Goal: Task Accomplishment & Management: Use online tool/utility

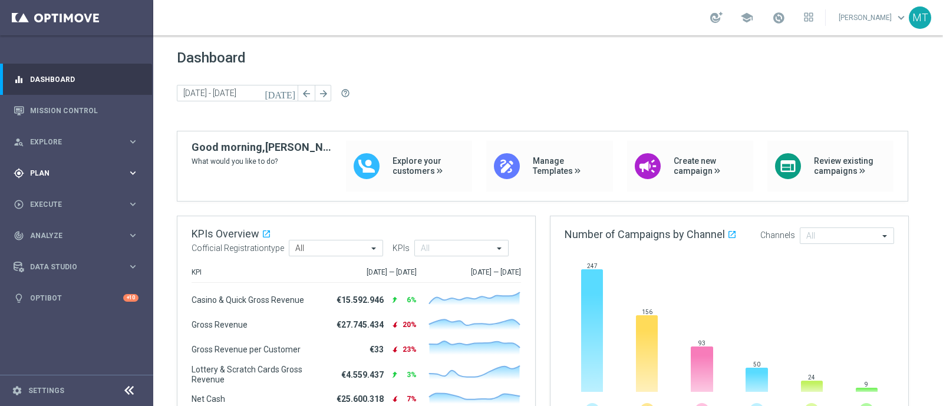
click at [83, 181] on div "gps_fixed Plan keyboard_arrow_right" at bounding box center [76, 172] width 152 height 31
click at [51, 226] on accordion "Templates keyboard_arrow_right Optimail OptiMobile In-App OptiMobile Push Optip…" at bounding box center [91, 233] width 121 height 18
click at [53, 229] on span "Templates" at bounding box center [73, 232] width 84 height 7
click at [50, 244] on div "Optimail" at bounding box center [95, 251] width 116 height 18
click at [52, 249] on link "Optimail" at bounding box center [80, 250] width 86 height 9
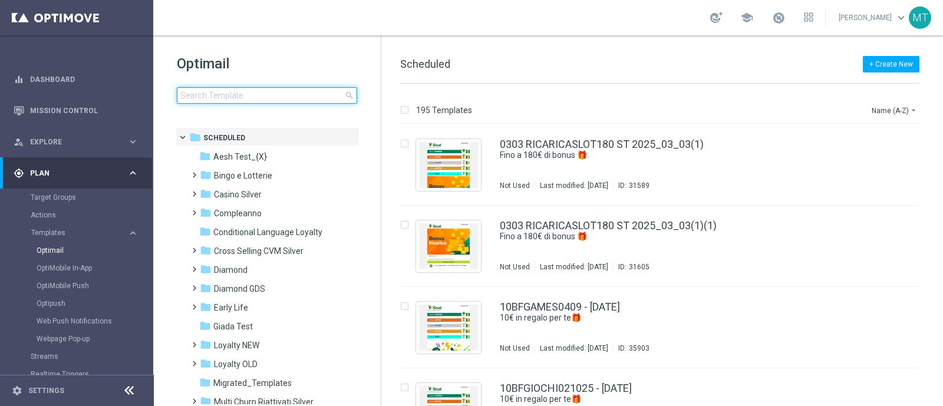
click at [285, 99] on input at bounding box center [267, 95] width 180 height 17
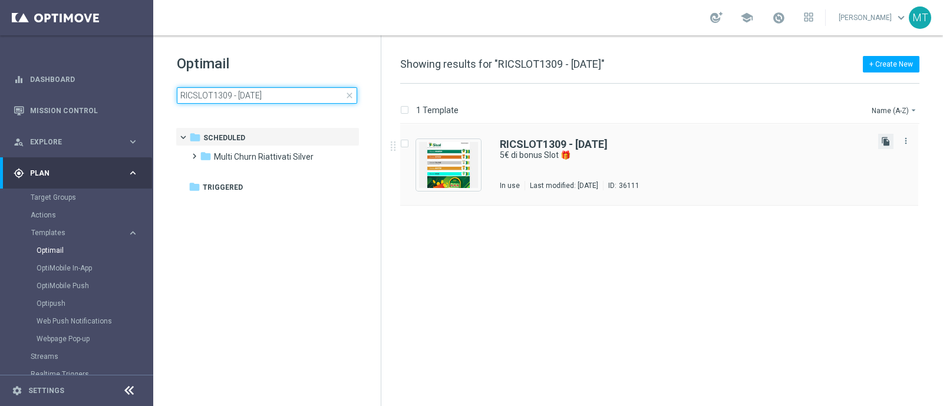
type input "RICSLOT1309 - [DATE]"
click at [890, 137] on icon "file_copy" at bounding box center [885, 141] width 9 height 9
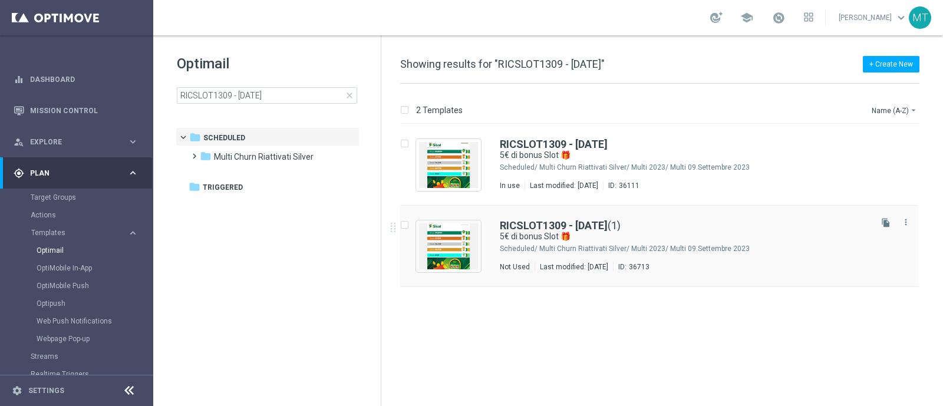
click at [707, 223] on div "RICSLOT1309 - [DATE] (1)" at bounding box center [684, 225] width 369 height 11
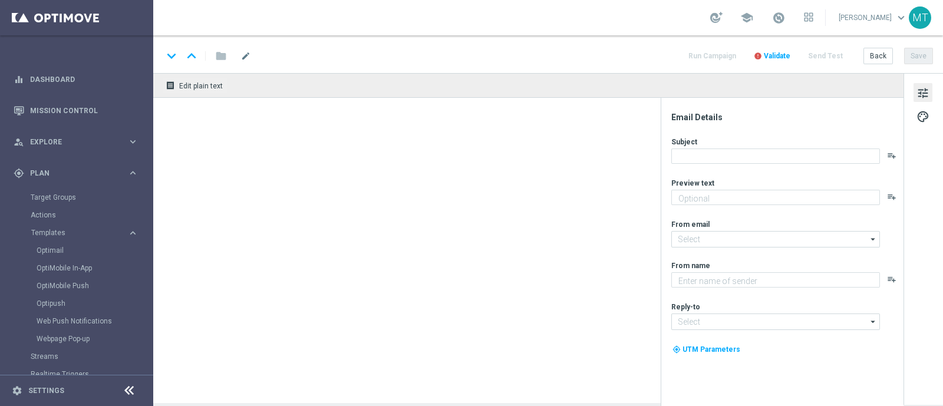
type textarea "Scopri la nuova promozione"
type textarea "Sisal"
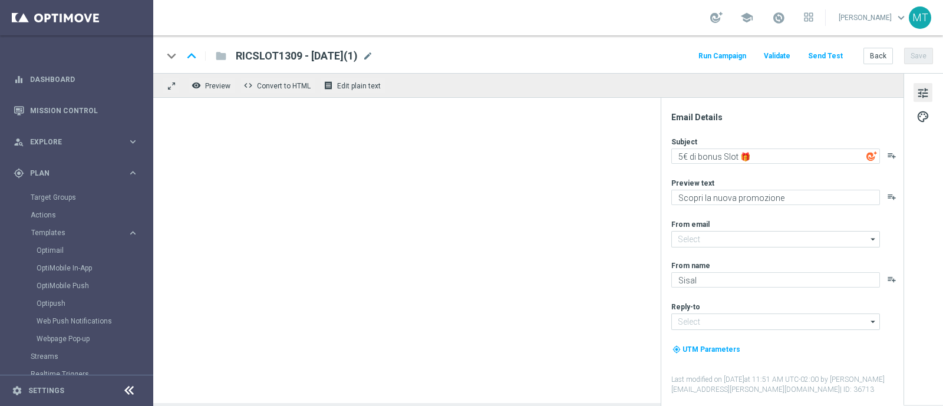
type input "[EMAIL_ADDRESS][DOMAIN_NAME]"
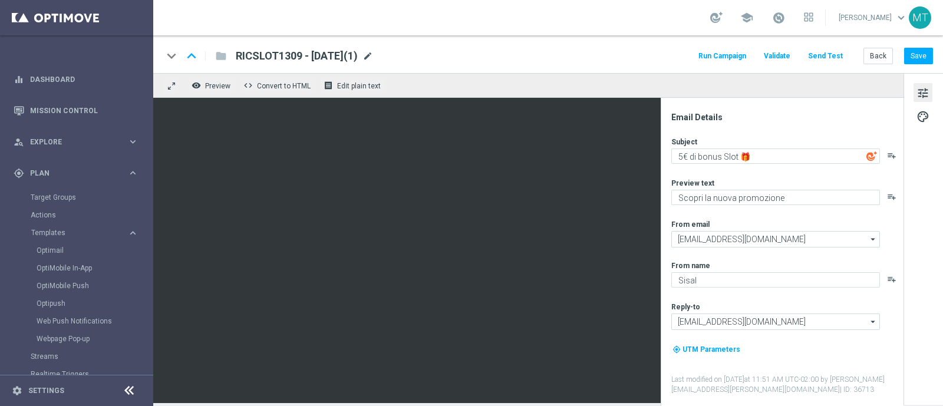
click at [373, 57] on span "mode_edit" at bounding box center [367, 56] width 11 height 11
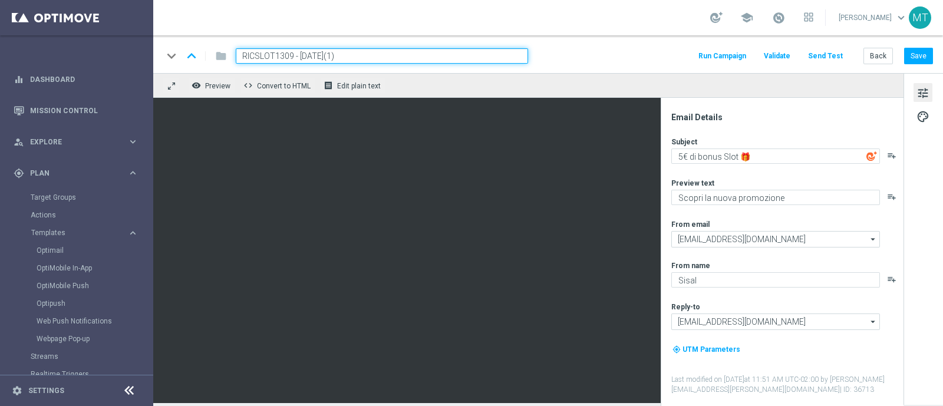
click at [295, 56] on input "RICSLOT1309 - [DATE](1)" at bounding box center [382, 55] width 292 height 15
click at [289, 54] on input "RICSLOT1309 - [DATE](1)" at bounding box center [382, 55] width 292 height 15
drag, startPoint x: 292, startPoint y: 55, endPoint x: 237, endPoint y: 56, distance: 54.2
click at [237, 56] on input "RICSLOT1309 - [DATE](1)" at bounding box center [382, 55] width 292 height 15
paste input "RICSLOT0410"
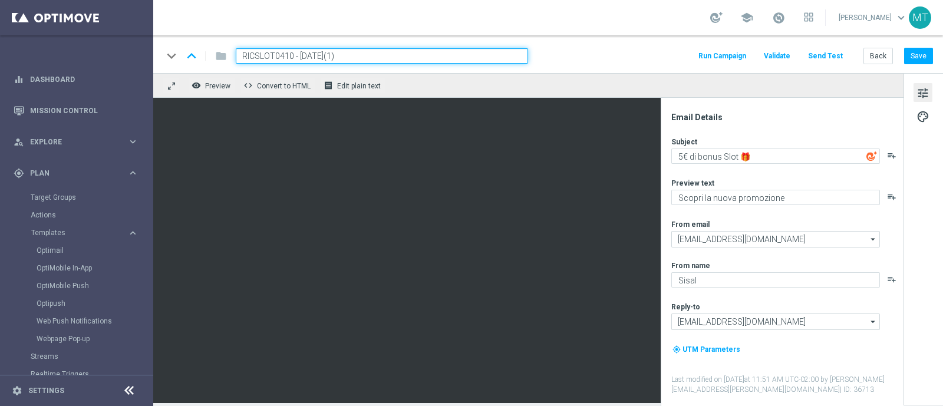
click at [390, 56] on input "RICSLOT0410 - [DATE](1)" at bounding box center [382, 55] width 292 height 15
type input "RICSLOT0410 - [DATE]"
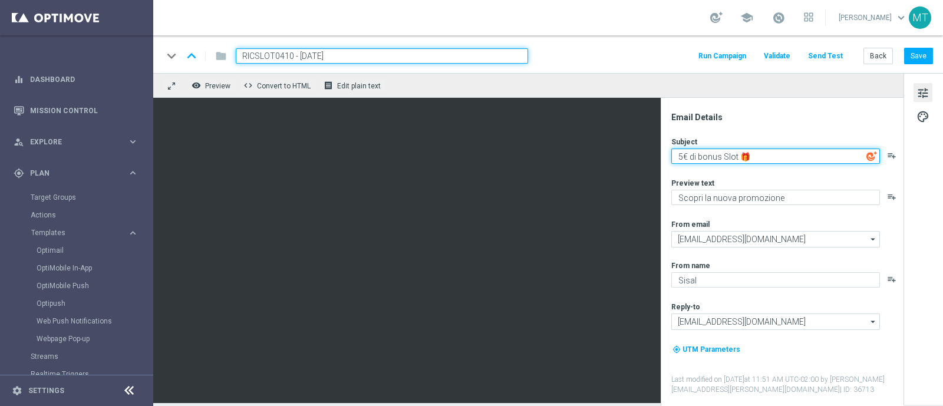
click at [684, 159] on textarea "5€ di bonus Slot 🎁" at bounding box center [775, 156] width 209 height 15
type textarea "10€ di bonus Slot 🎁"
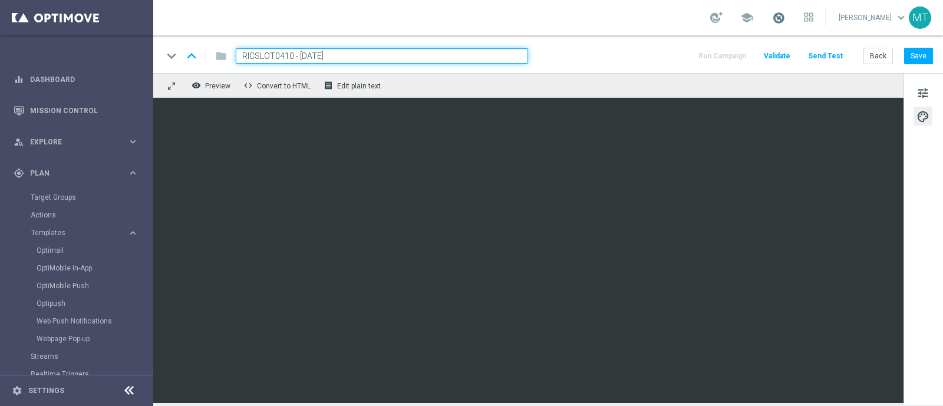
click at [785, 13] on span at bounding box center [778, 17] width 13 height 13
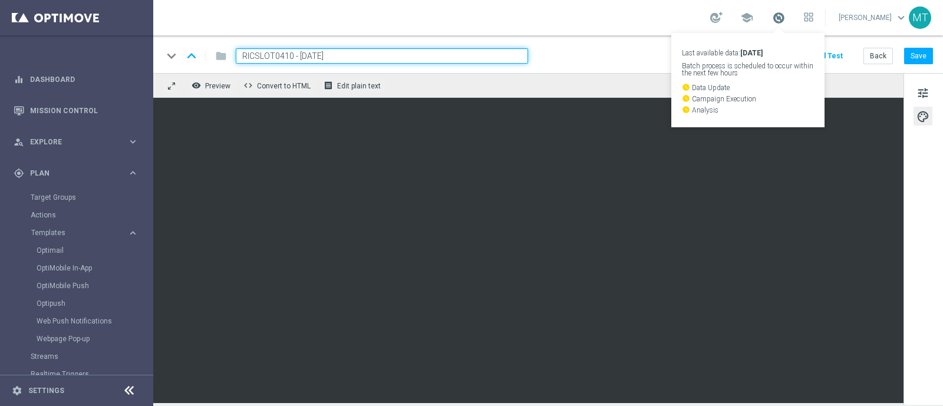
click at [785, 13] on span at bounding box center [778, 17] width 13 height 13
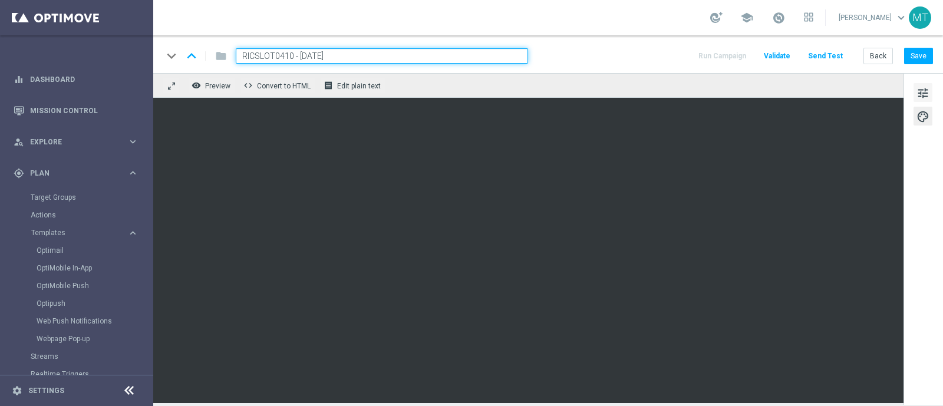
click at [917, 94] on span "tune" at bounding box center [922, 92] width 13 height 15
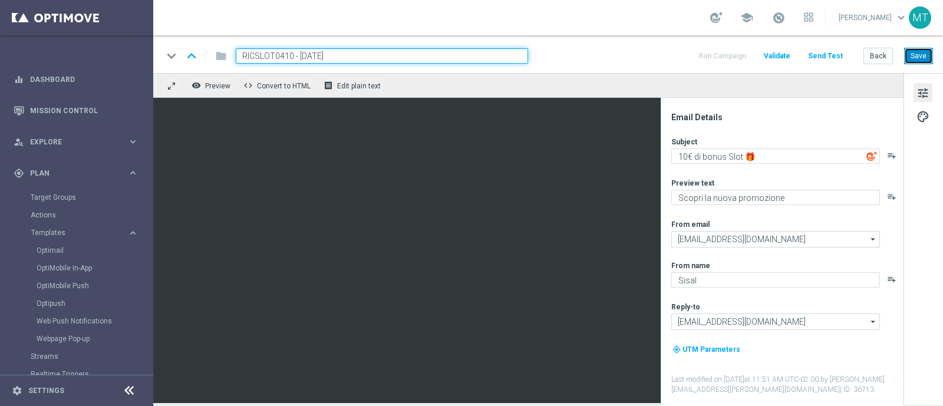
click at [915, 60] on button "Save" at bounding box center [918, 56] width 29 height 17
click at [394, 50] on input "RICSLOT0410 - [DATE]" at bounding box center [382, 55] width 292 height 15
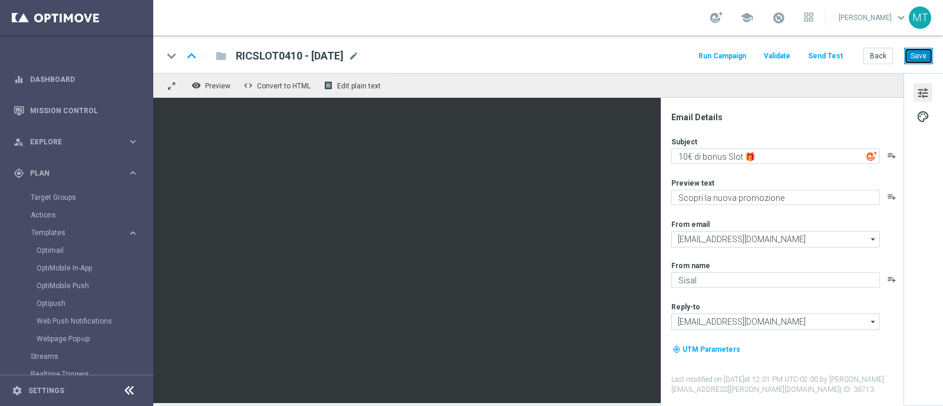
click at [926, 52] on button "Save" at bounding box center [918, 56] width 29 height 17
click at [50, 233] on span "Templates" at bounding box center [73, 232] width 84 height 7
click at [53, 246] on link "Optimail" at bounding box center [80, 250] width 86 height 9
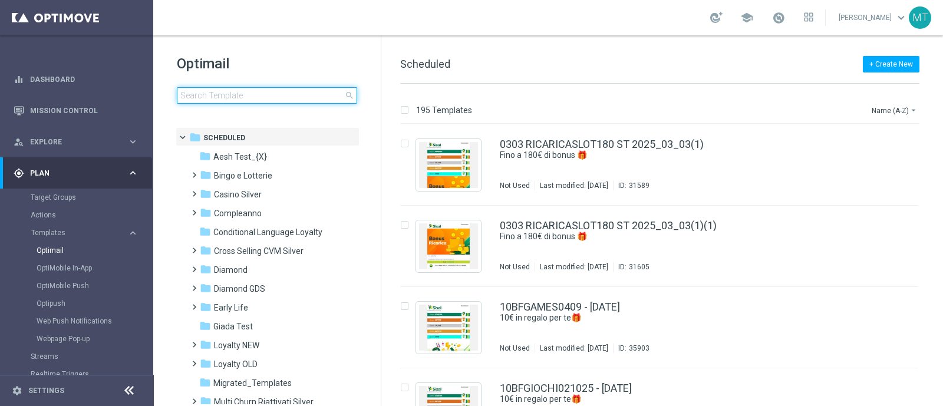
click at [218, 99] on input at bounding box center [267, 95] width 180 height 17
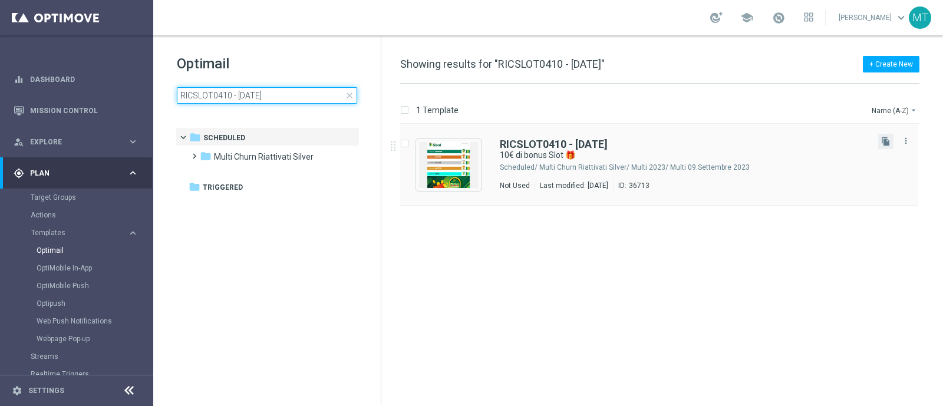
type input "RICSLOT0410 - [DATE]"
click at [888, 147] on button "file_copy" at bounding box center [885, 141] width 15 height 15
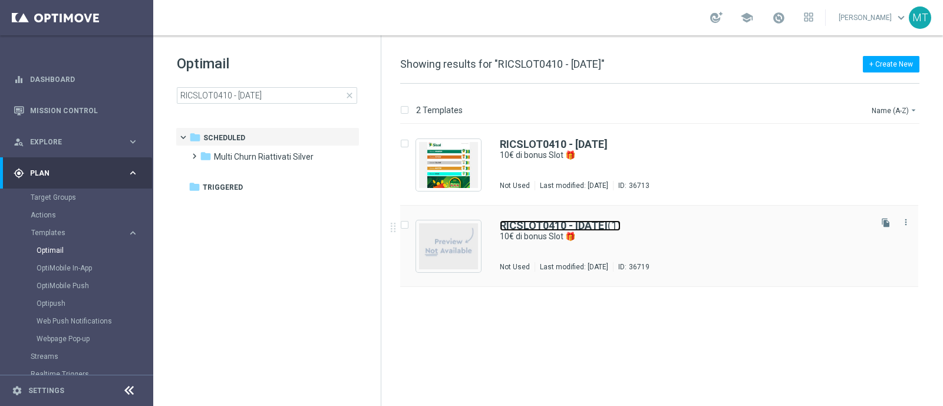
click at [516, 220] on b "RICSLOT0410 - [DATE]" at bounding box center [554, 225] width 108 height 12
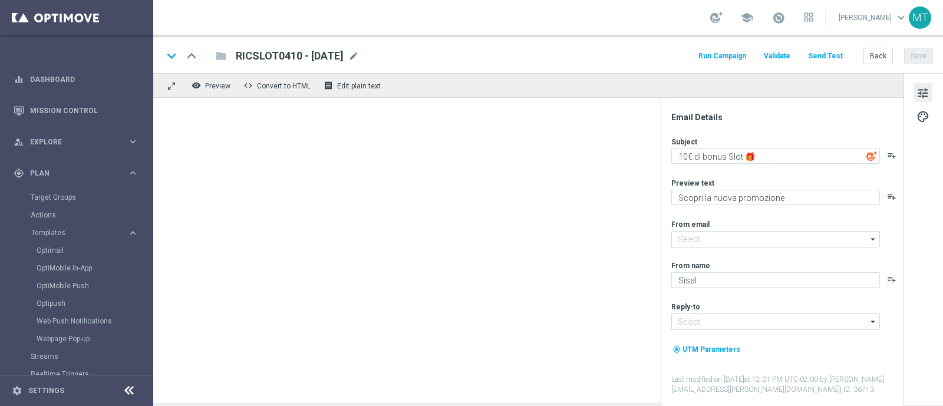
type input "[EMAIL_ADDRESS][DOMAIN_NAME]"
click at [373, 52] on span "mode_edit" at bounding box center [367, 56] width 11 height 11
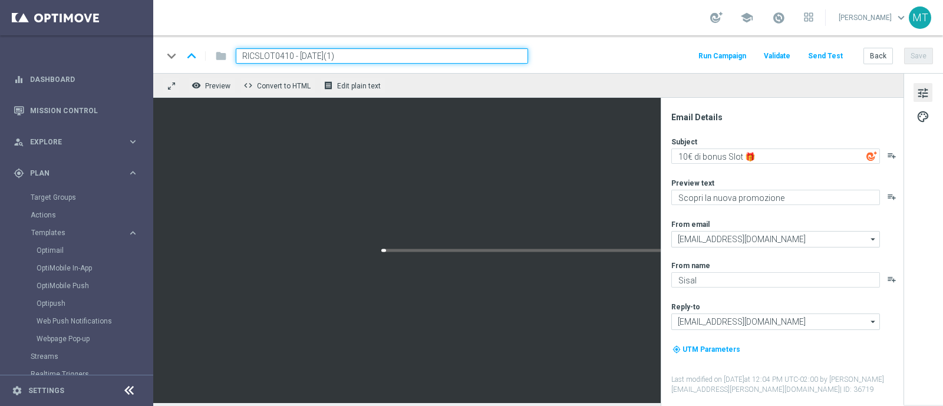
click at [301, 54] on input "RICSLOT0410 - [DATE](1)" at bounding box center [382, 55] width 292 height 15
drag, startPoint x: 292, startPoint y: 54, endPoint x: 232, endPoint y: 51, distance: 60.2
click at [232, 51] on div "RICSLOT0410 - [DATE](1)" at bounding box center [377, 55] width 302 height 15
paste input "DEPSLOT0410"
click at [375, 51] on input "DEPSLOT0410 - [DATE](1)" at bounding box center [382, 55] width 292 height 15
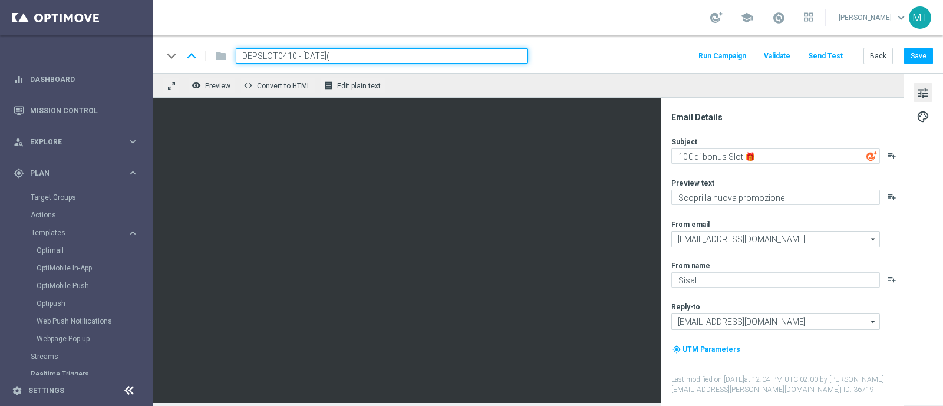
type input "DEPSLOT0410 - [DATE]"
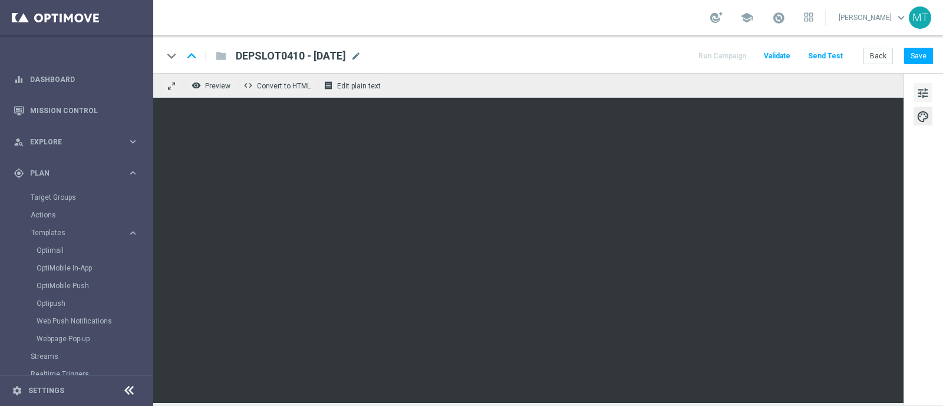
click at [922, 92] on span "tune" at bounding box center [922, 92] width 13 height 15
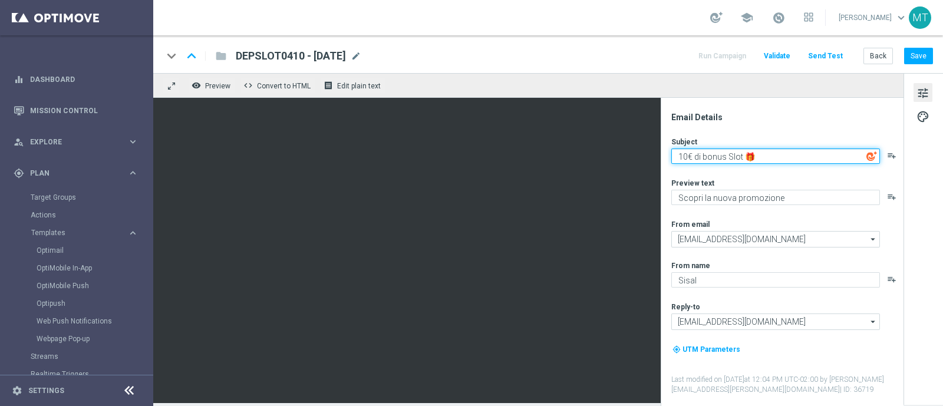
click at [687, 156] on textarea "10€ di bonus Slot 🎁" at bounding box center [775, 156] width 209 height 15
type textarea "5€ di bonus Slot 🎁"
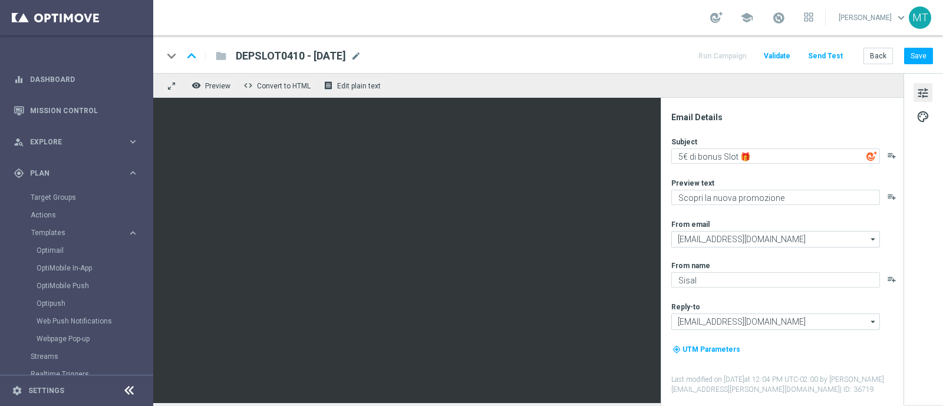
click at [361, 60] on div "DEPSLOT0410 - [DATE] mode_edit" at bounding box center [299, 55] width 126 height 15
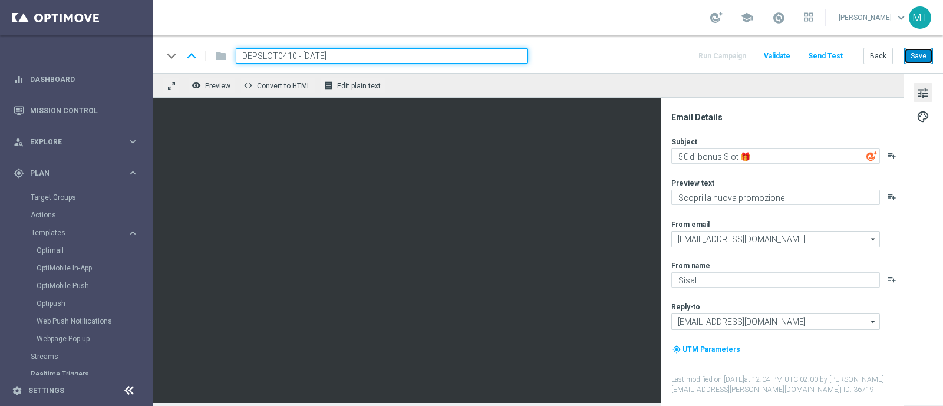
click at [917, 54] on button "Save" at bounding box center [918, 56] width 29 height 17
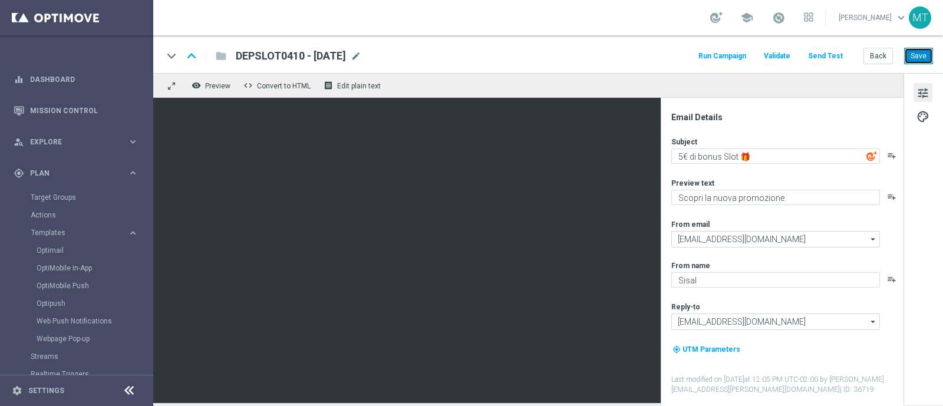
click at [915, 60] on button "Save" at bounding box center [918, 56] width 29 height 17
click at [925, 54] on button "Save" at bounding box center [918, 56] width 29 height 17
click at [60, 251] on link "Optimail" at bounding box center [80, 250] width 86 height 9
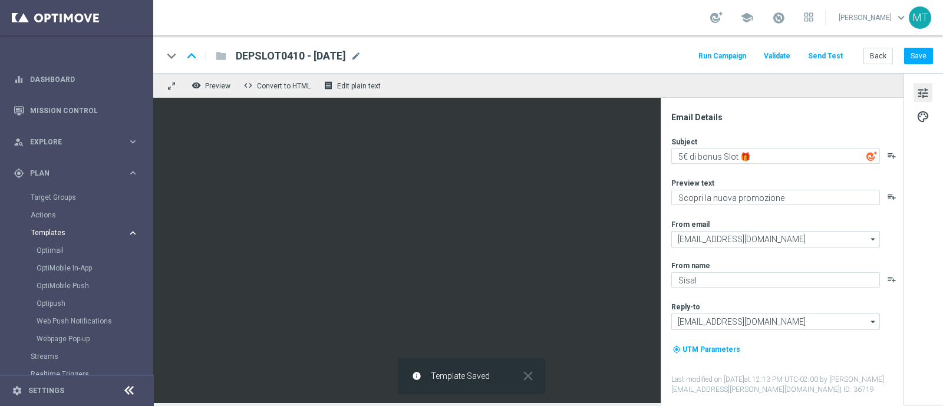
click at [57, 233] on span "Templates" at bounding box center [73, 232] width 84 height 7
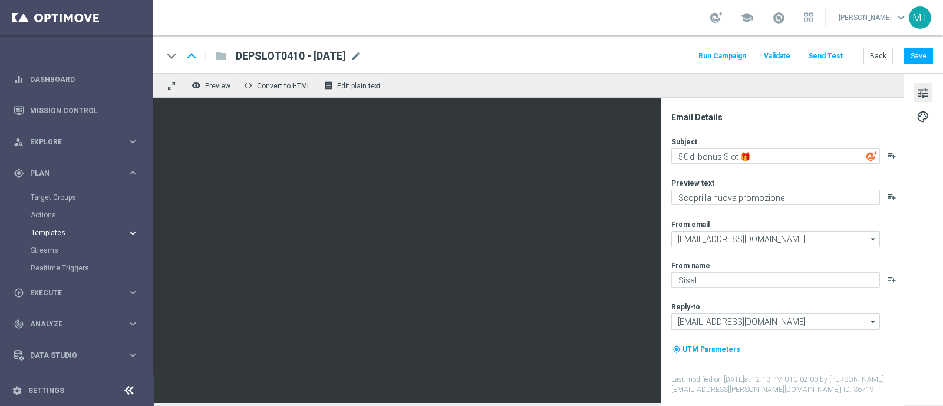
click at [51, 233] on span "Templates" at bounding box center [73, 232] width 84 height 7
click at [51, 246] on link "Optimail" at bounding box center [80, 250] width 86 height 9
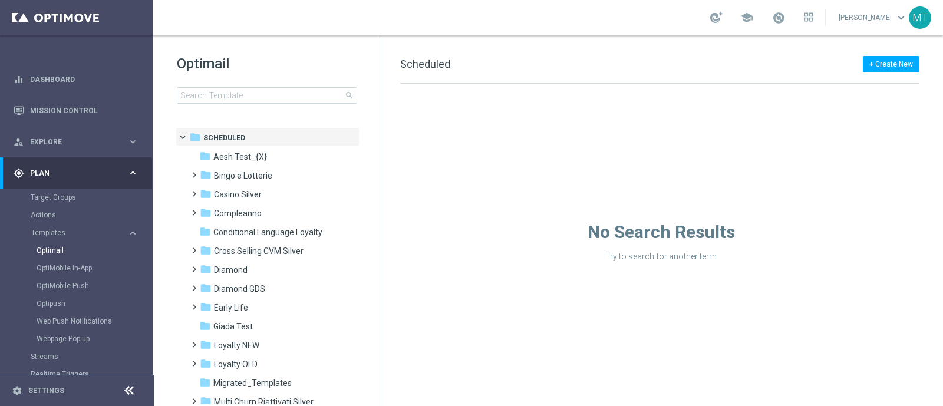
click at [229, 85] on div "Optimail search" at bounding box center [279, 79] width 204 height 50
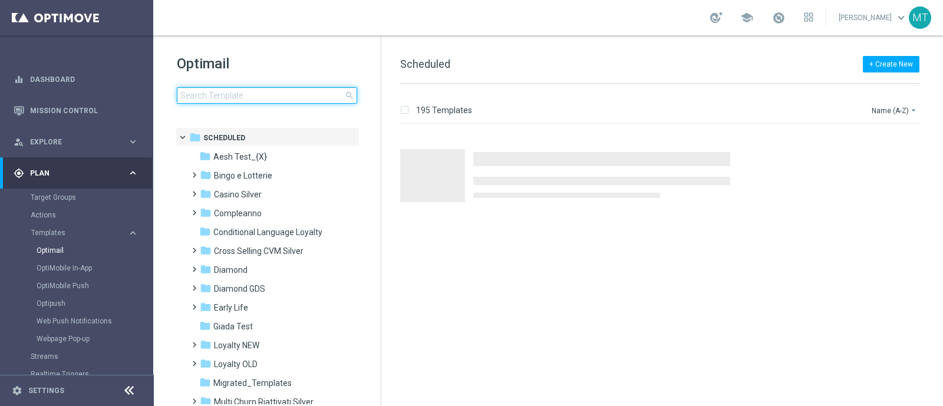
click at [230, 94] on input at bounding box center [267, 95] width 180 height 17
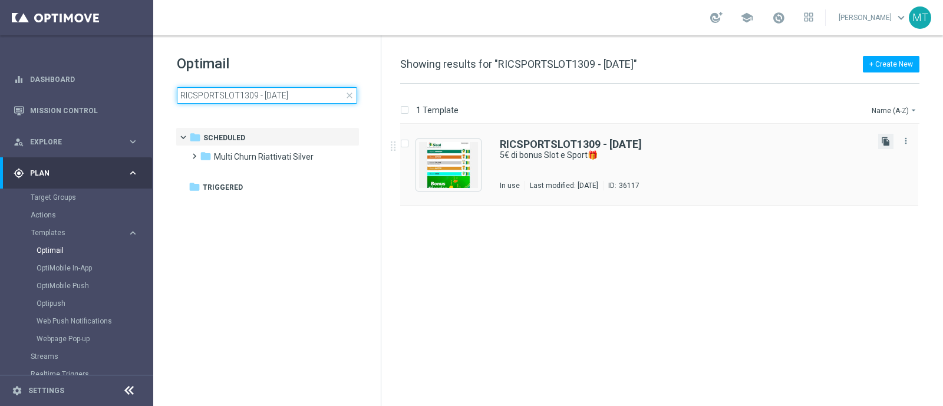
type input "RICSPORTSLOT1309 - [DATE]"
click at [883, 139] on icon "file_copy" at bounding box center [885, 141] width 9 height 9
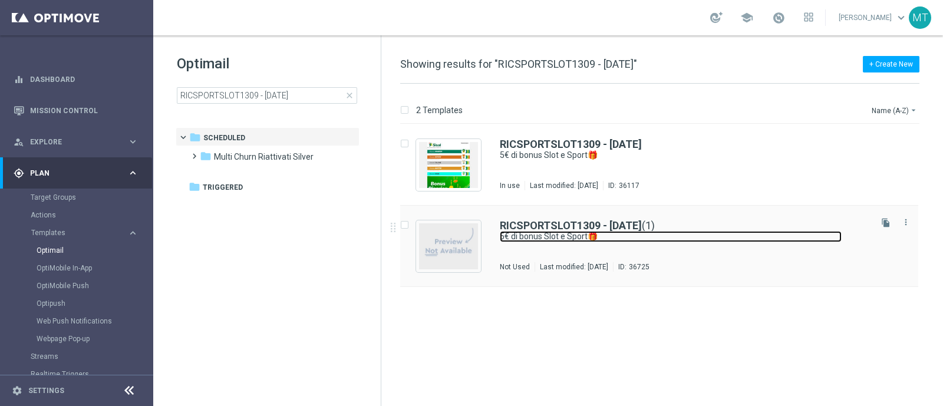
click at [610, 235] on link "5€ di bonus Slot e Sport🎁" at bounding box center [671, 236] width 342 height 11
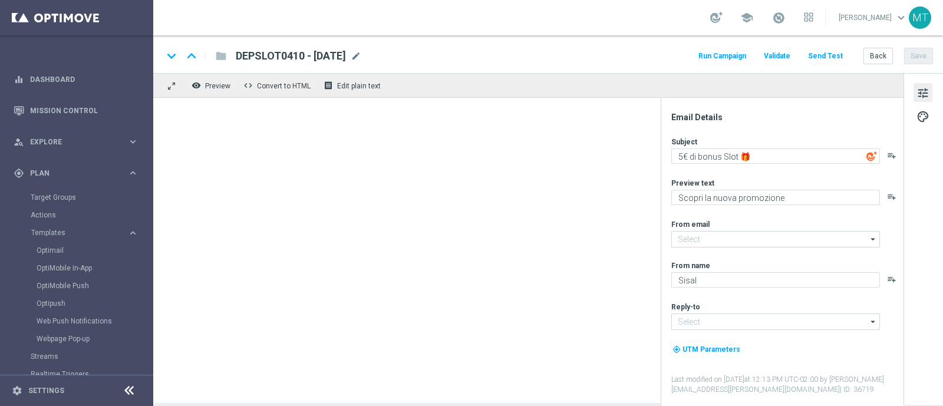
type input "[EMAIL_ADDRESS][DOMAIN_NAME]"
type input "RICSPORTSLOT1309 - [DATE](1)"
type textarea "5€ di bonus Slot e Sport🎁"
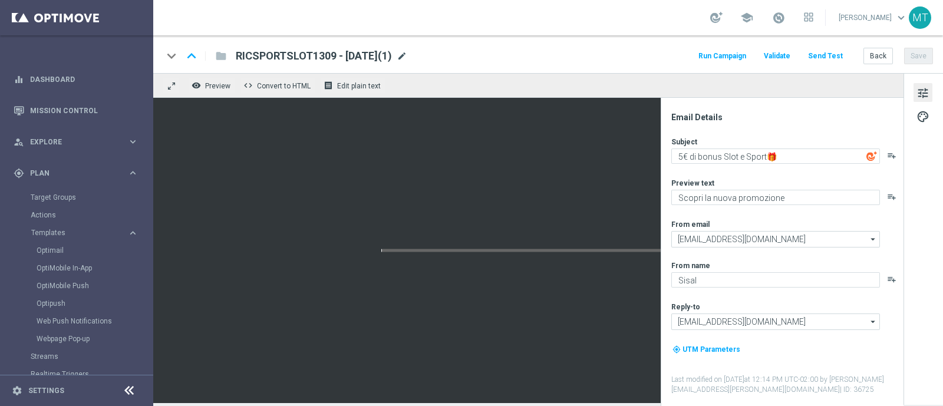
click at [407, 60] on span "mode_edit" at bounding box center [402, 56] width 11 height 11
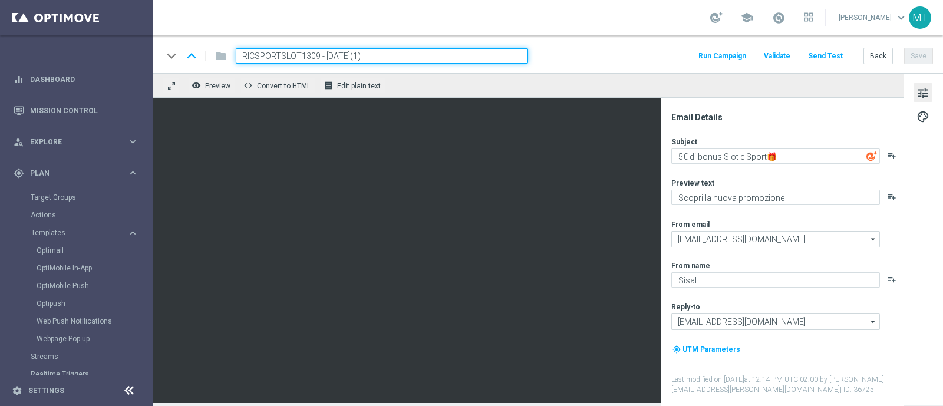
drag, startPoint x: 318, startPoint y: 56, endPoint x: 233, endPoint y: 57, distance: 84.9
click at [233, 57] on div "RICSPORTSLOT1309 - [DATE](1)" at bounding box center [377, 55] width 302 height 15
paste input "RICSPORT0410"
click at [369, 48] on input "RICSPORT0410 - [DATE](1)" at bounding box center [382, 55] width 292 height 15
type input "RICSPORT0410 - [DATE]"
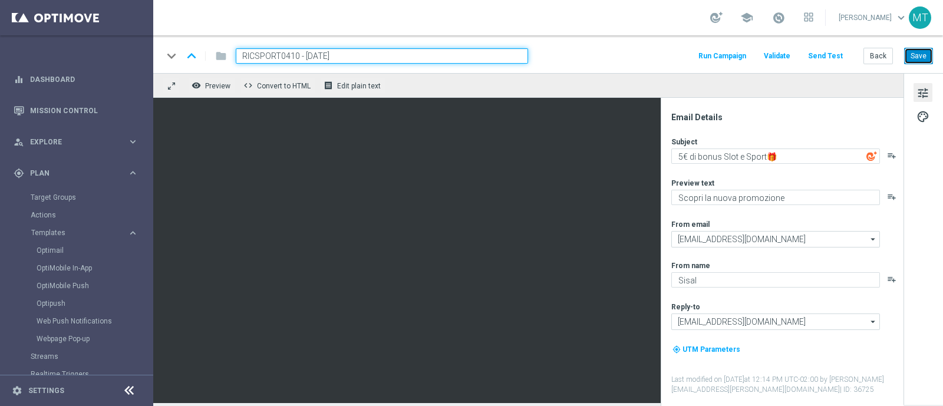
click at [920, 51] on button "Save" at bounding box center [918, 56] width 29 height 17
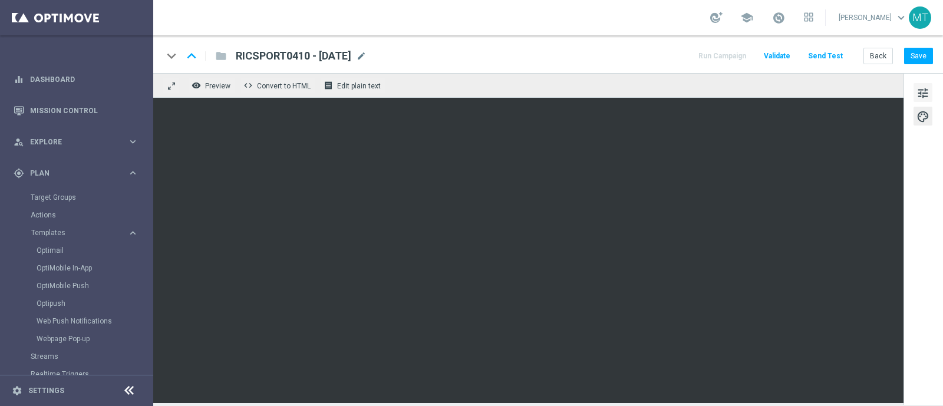
click at [925, 95] on span "tune" at bounding box center [922, 92] width 13 height 15
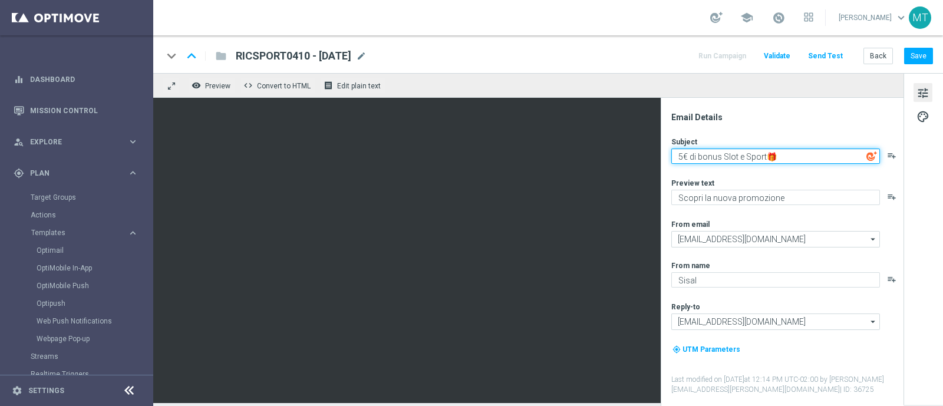
click at [744, 153] on textarea "5€ di bonus Slot e Sport🎁" at bounding box center [775, 156] width 209 height 15
type textarea "5€ di bonus Sport🎁"
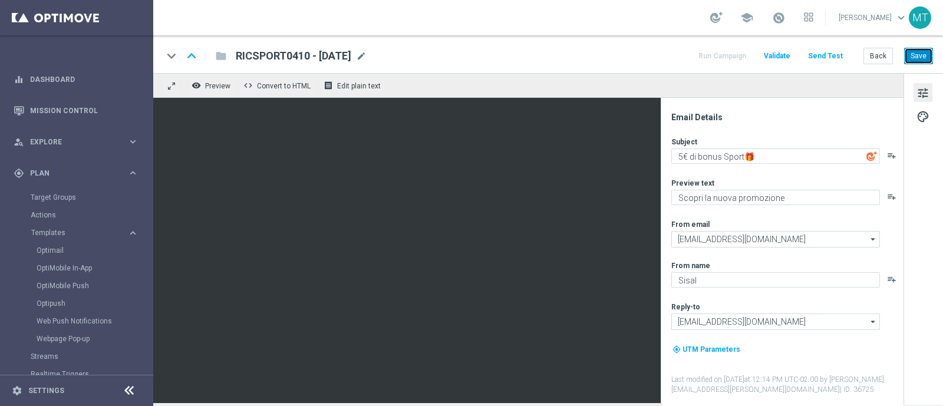
click at [910, 60] on button "Save" at bounding box center [918, 56] width 29 height 17
click at [52, 248] on link "Optimail" at bounding box center [80, 250] width 86 height 9
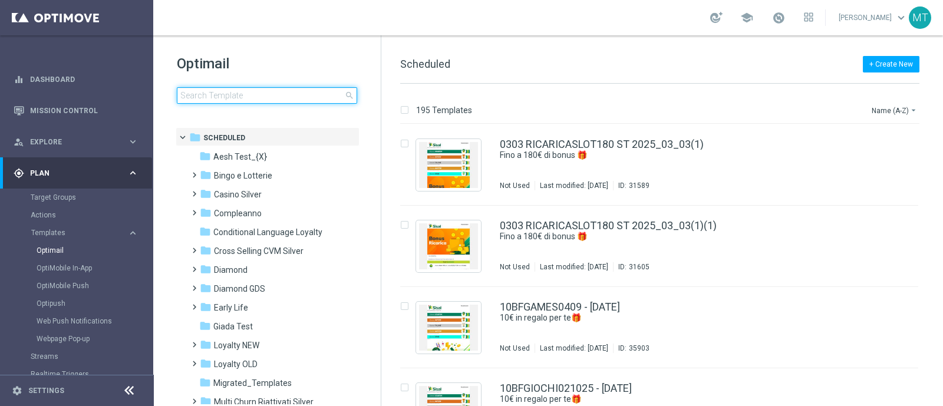
click at [256, 101] on input at bounding box center [267, 95] width 180 height 17
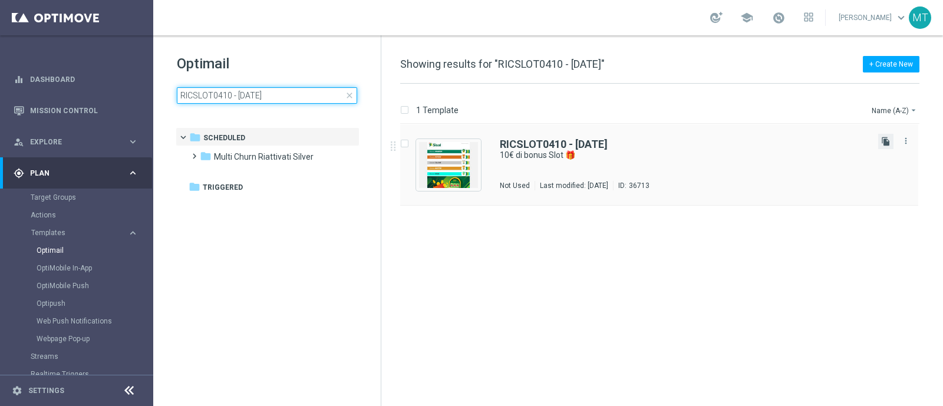
type input "RICSLOT0410 - [DATE]"
click at [885, 146] on icon "file_copy" at bounding box center [885, 141] width 9 height 9
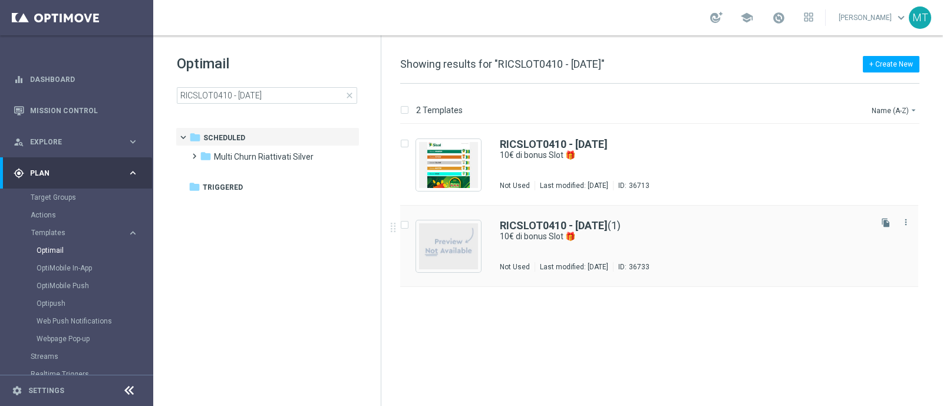
click at [674, 229] on div "RICSLOT0410 - [DATE] (1)" at bounding box center [684, 225] width 369 height 11
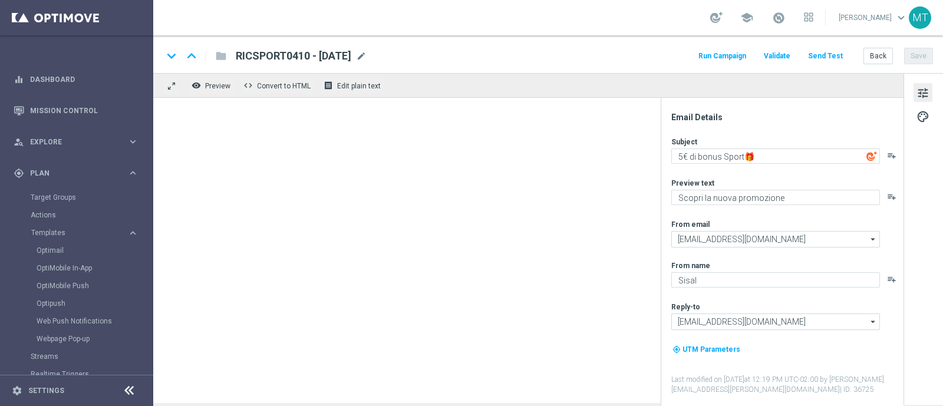
type input "RICSLOT0410 - [DATE](1)"
type textarea "10€ di bonus Slot 🎁"
click at [373, 61] on div "RICSLOT0410 - [DATE](1) mode_edit" at bounding box center [304, 55] width 137 height 15
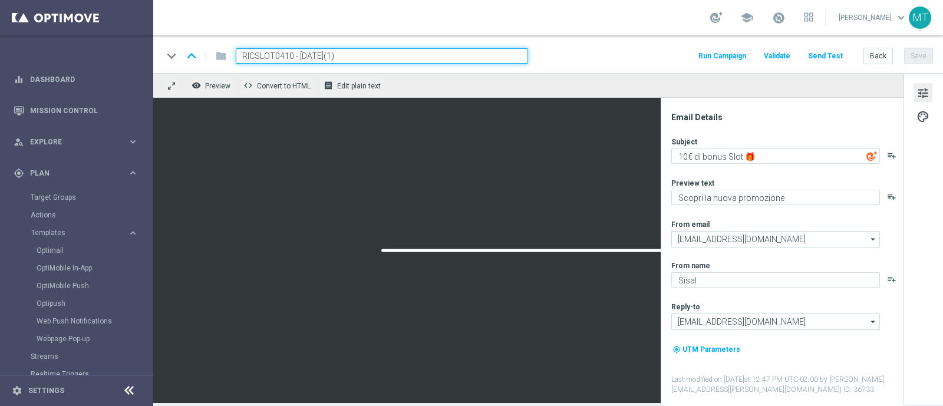
click at [286, 56] on input "RICSLOT0410 - [DATE](1)" at bounding box center [382, 55] width 292 height 15
drag, startPoint x: 289, startPoint y: 56, endPoint x: 248, endPoint y: 54, distance: 41.3
click at [248, 54] on input "RICSLOT0410 - [DATE](1)" at bounding box center [382, 55] width 292 height 15
drag, startPoint x: 292, startPoint y: 54, endPoint x: 222, endPoint y: 54, distance: 70.1
click at [222, 54] on div "keyboard_arrow_down keyboard_arrow_up folder RICSLOT0410 - [DATE](1)" at bounding box center [345, 55] width 365 height 15
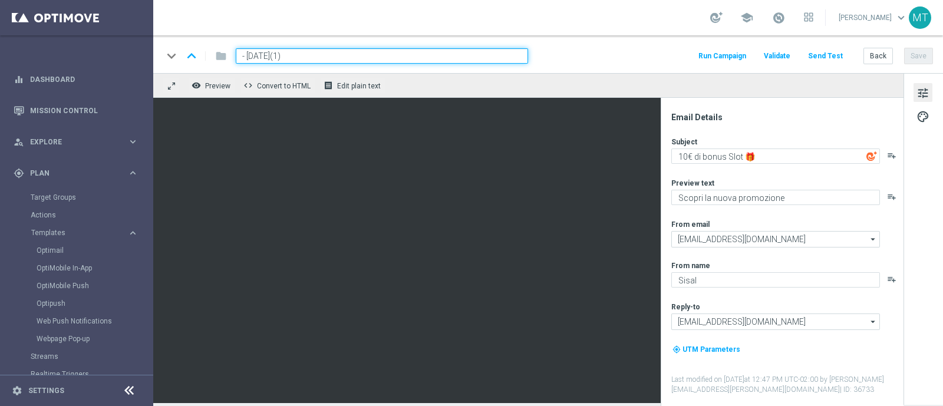
paste input "RICCASINO0410"
click at [393, 54] on input "RICCASINO0410 - [DATE](1)" at bounding box center [382, 55] width 292 height 15
type input "RICCASINO0410 - [DATE]"
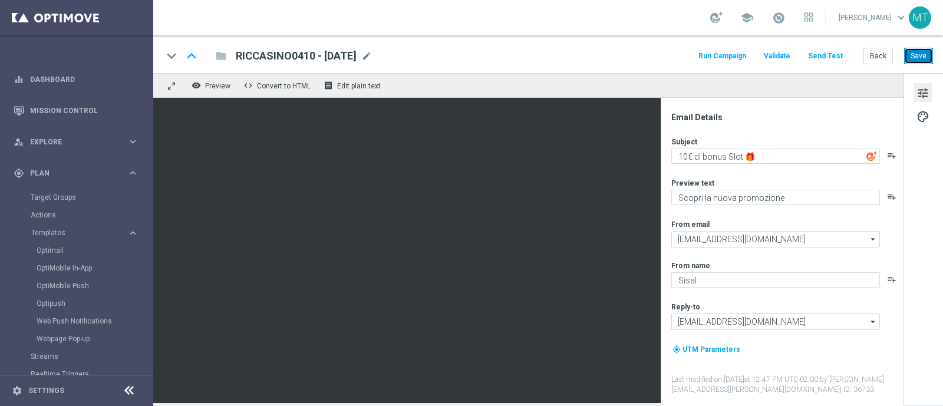
click at [924, 55] on button "Save" at bounding box center [918, 56] width 29 height 17
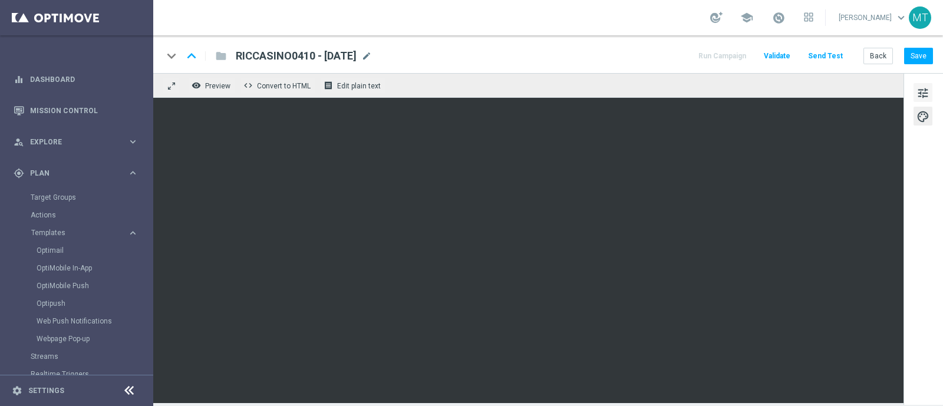
click at [915, 98] on button "tune" at bounding box center [922, 92] width 19 height 19
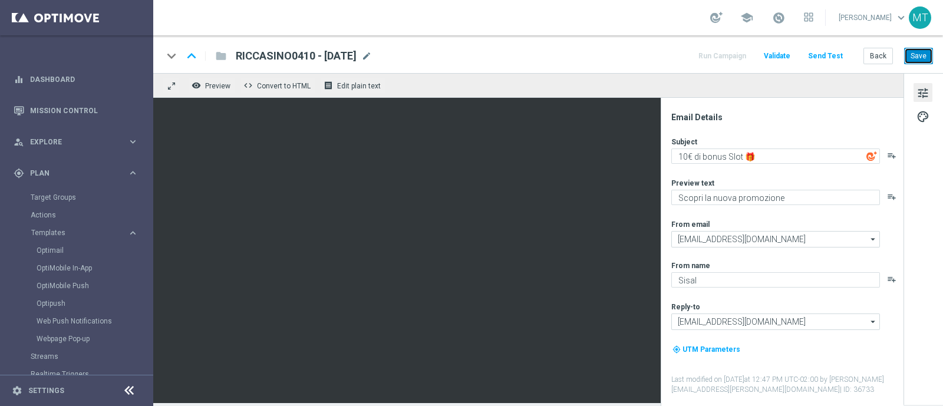
click at [923, 55] on button "Save" at bounding box center [918, 56] width 29 height 17
click at [46, 255] on div "Optimail" at bounding box center [95, 251] width 116 height 18
click at [47, 252] on link "Optimail" at bounding box center [80, 250] width 86 height 9
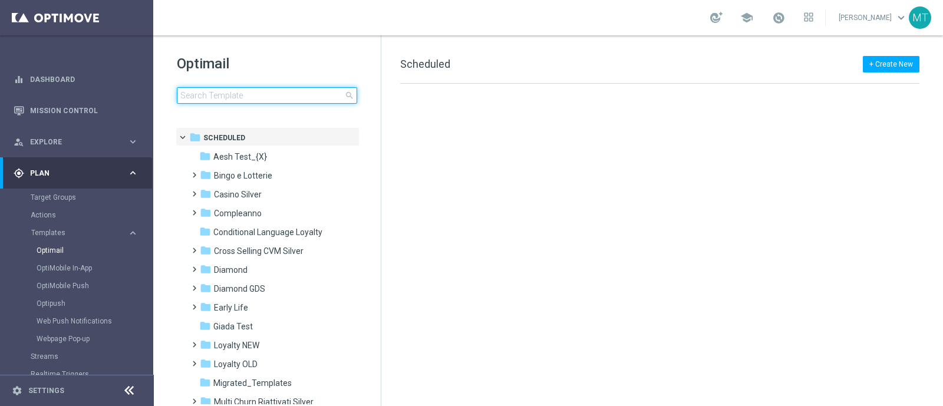
click at [209, 95] on input at bounding box center [267, 95] width 180 height 17
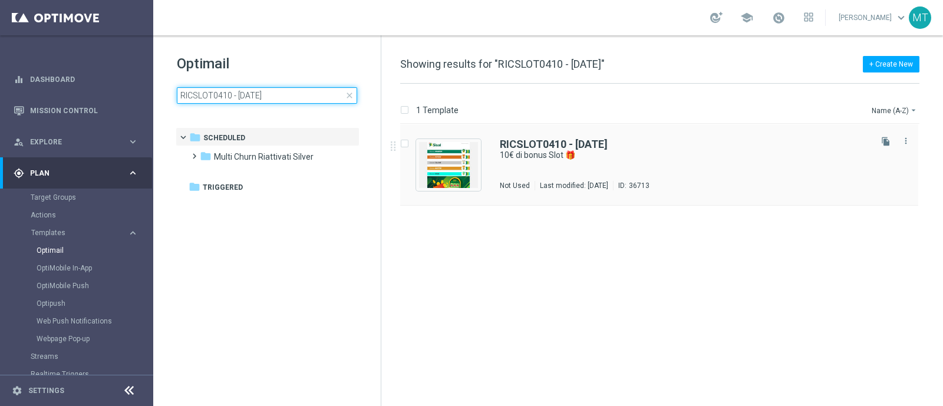
type input "RICSLOT0410 - [DATE]"
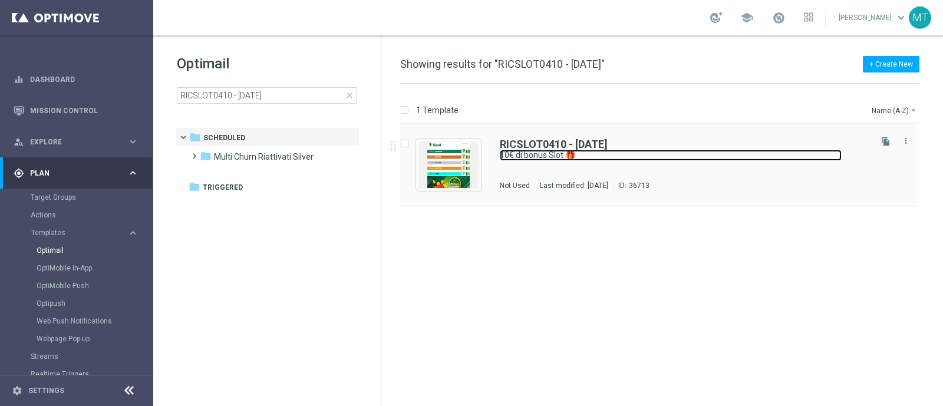
click at [603, 156] on link "10€ di bonus Slot 🎁" at bounding box center [671, 155] width 342 height 11
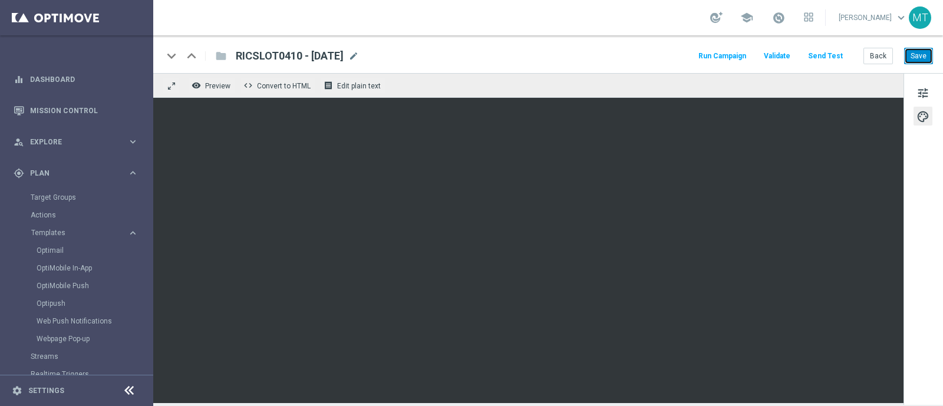
click at [928, 50] on button "Save" at bounding box center [918, 56] width 29 height 17
click at [776, 11] on div "school" at bounding box center [761, 18] width 103 height 20
click at [800, 22] on div "school" at bounding box center [761, 18] width 103 height 20
click at [785, 21] on span at bounding box center [778, 17] width 13 height 13
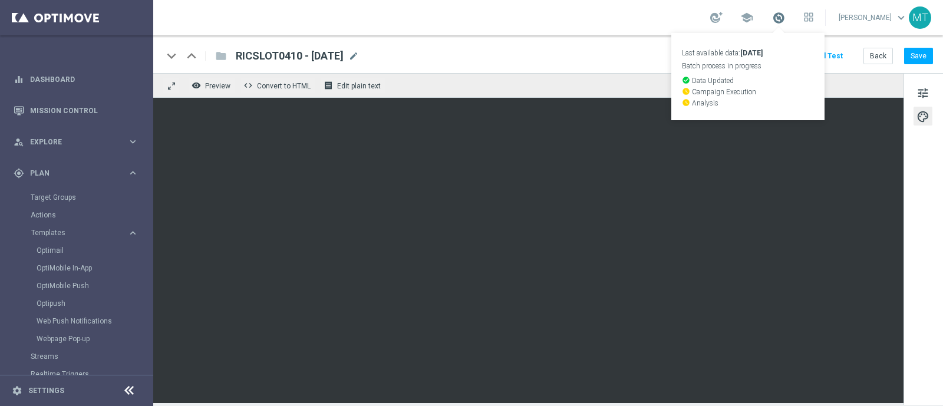
click at [785, 21] on span at bounding box center [778, 17] width 13 height 13
